Goal: Task Accomplishment & Management: Manage account settings

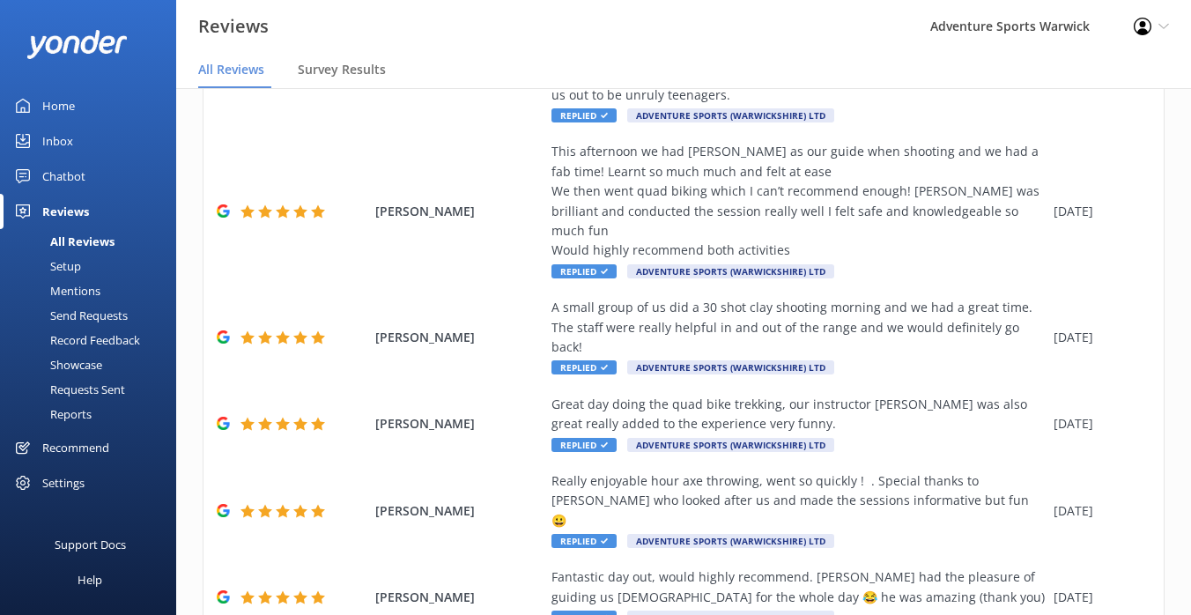
scroll to position [35, 0]
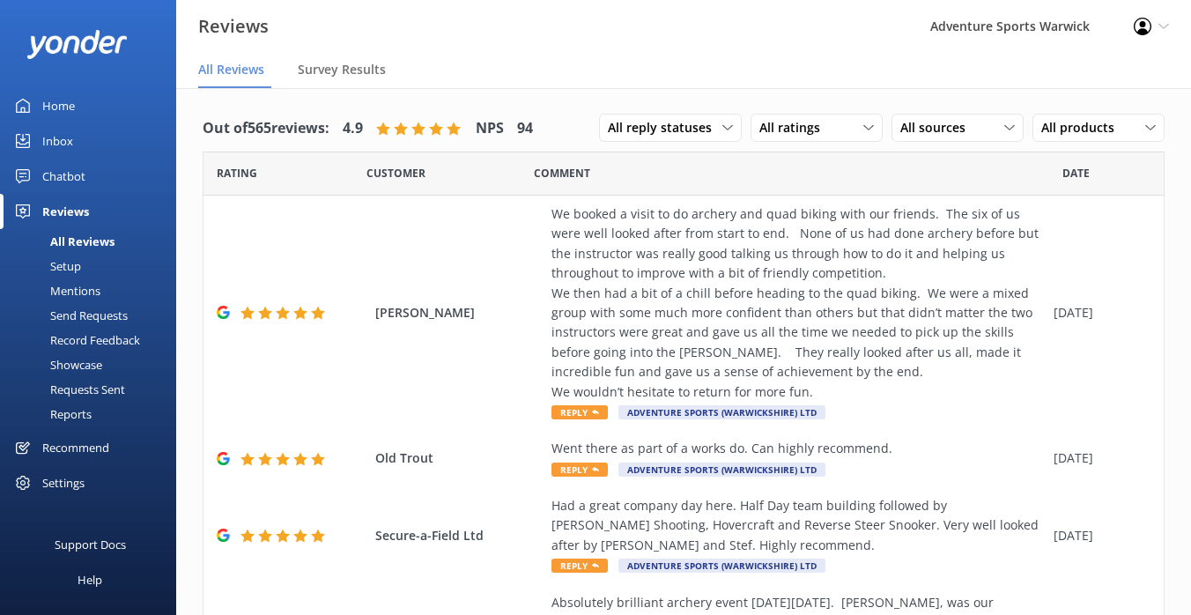
click at [69, 265] on div "Setup" at bounding box center [46, 266] width 70 height 25
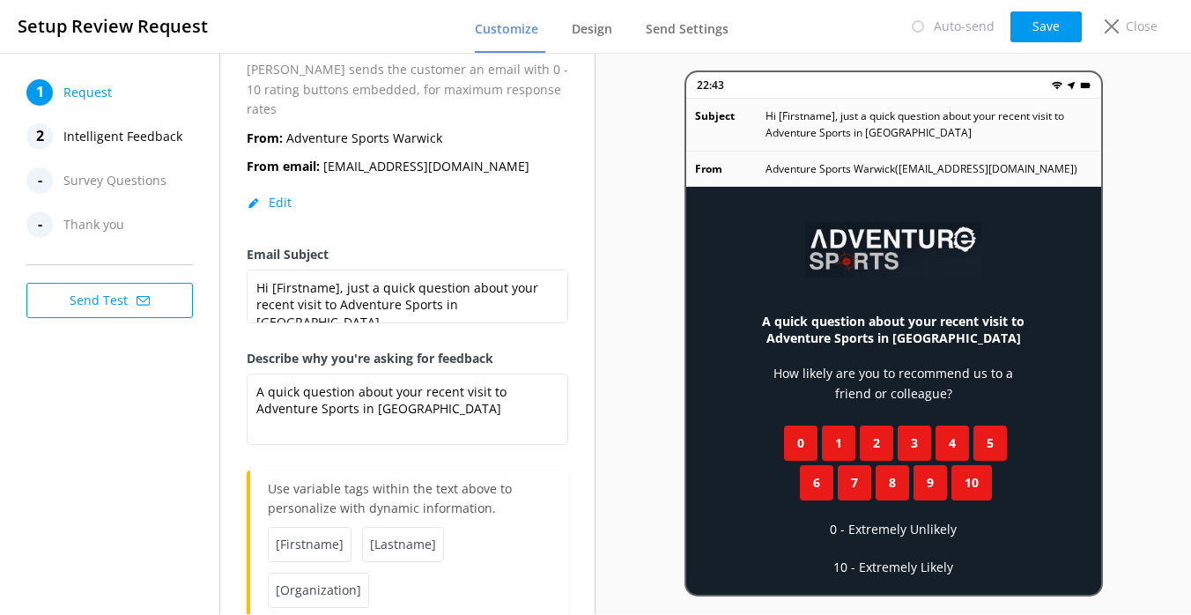
scroll to position [162, 0]
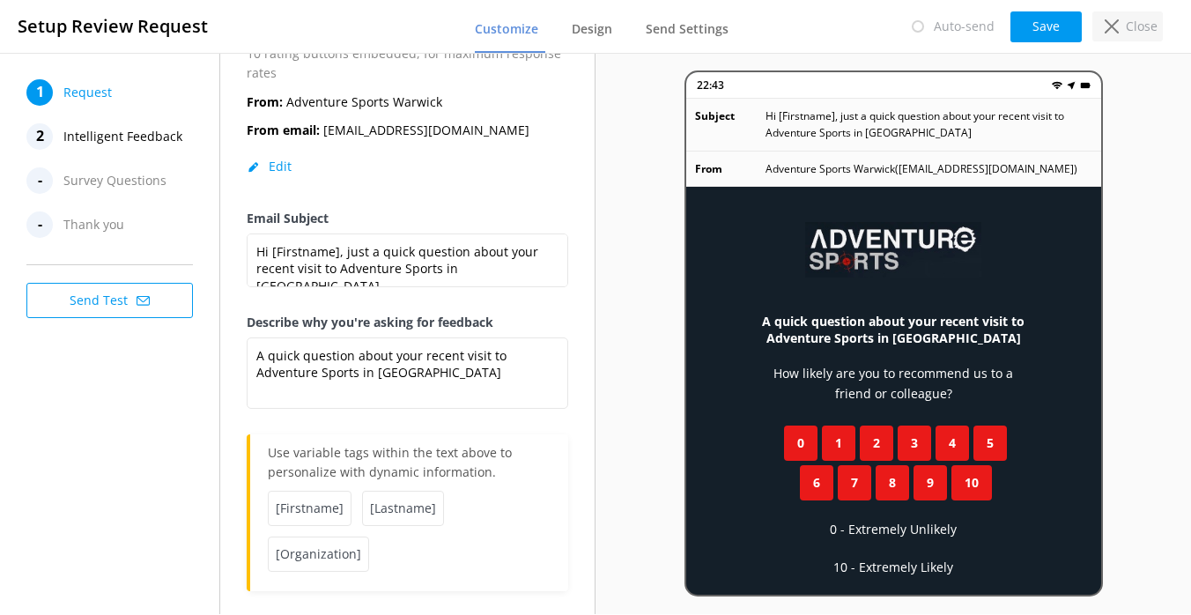
click at [1145, 29] on p "Close" at bounding box center [1141, 26] width 32 height 19
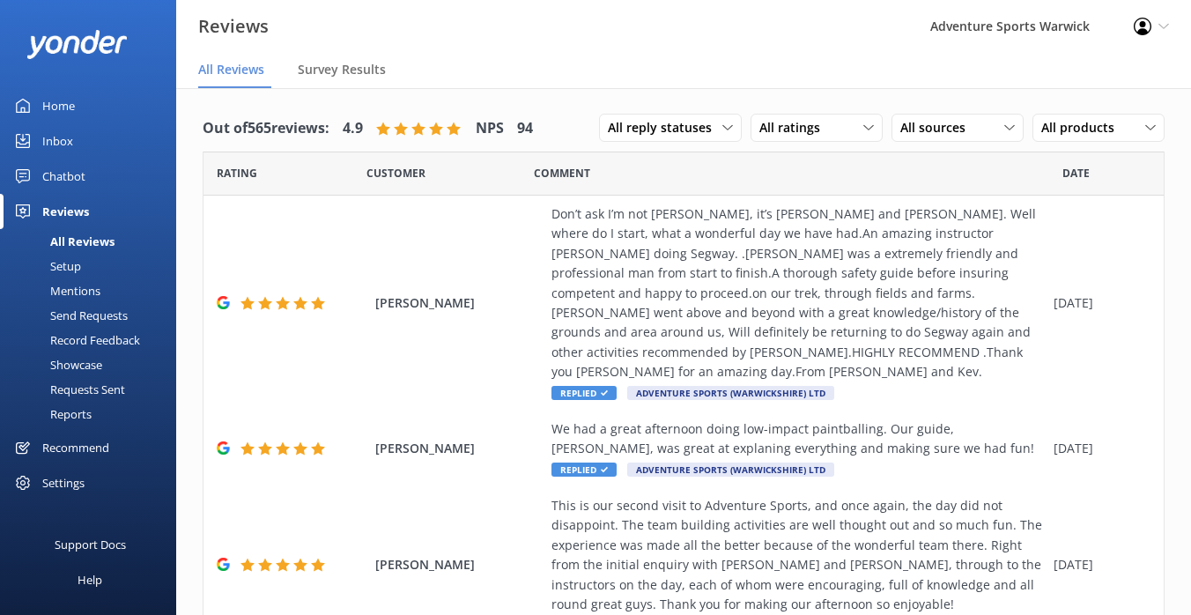
click at [67, 489] on div "Settings" at bounding box center [63, 482] width 42 height 35
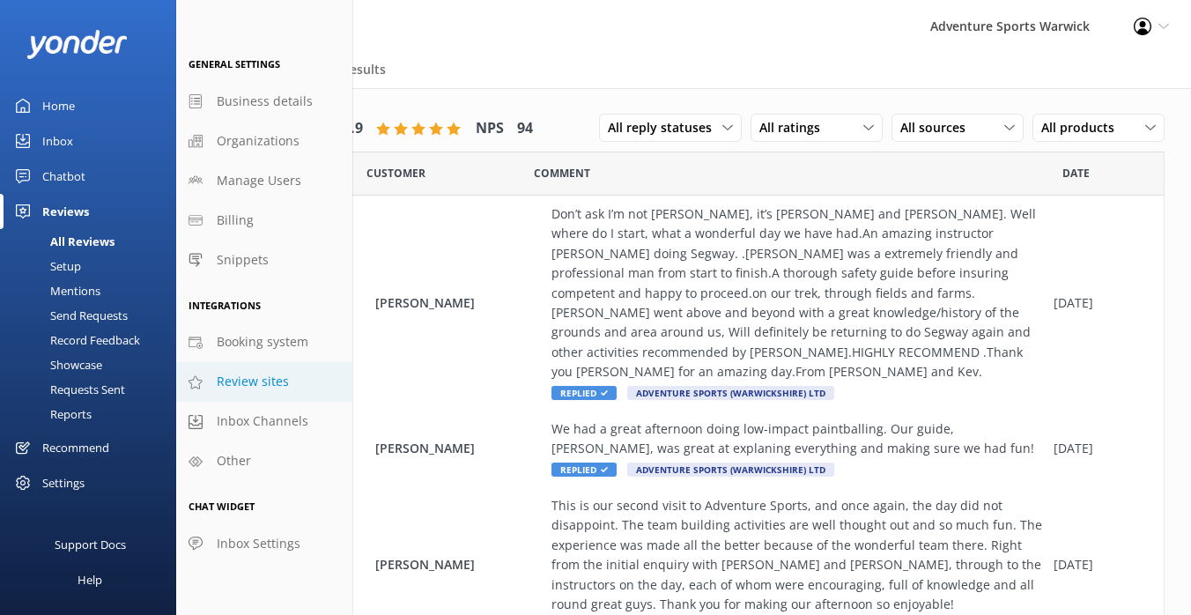
click at [245, 380] on span "Review sites" at bounding box center [253, 381] width 72 height 19
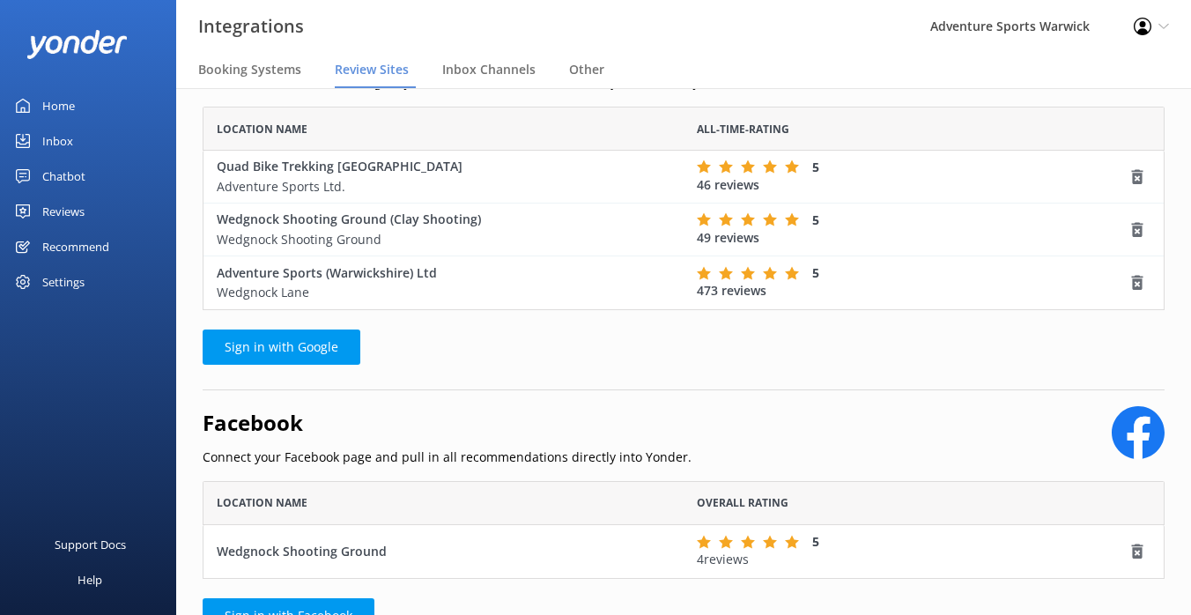
scroll to position [200, 0]
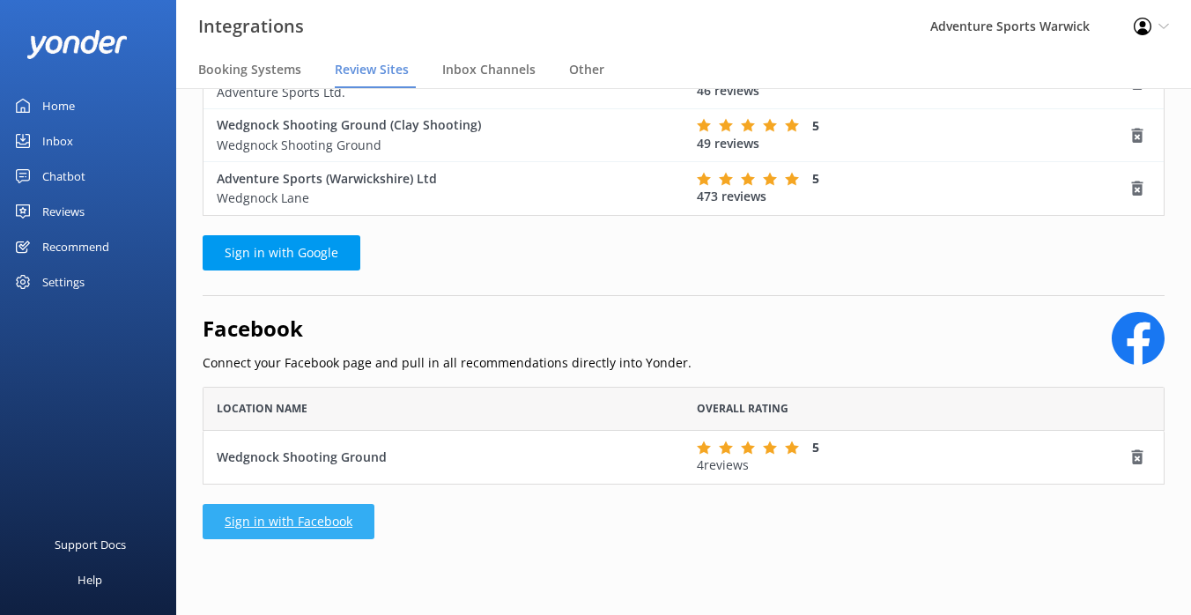
click at [300, 528] on link "Sign in with Facebook" at bounding box center [289, 521] width 172 height 35
